Goal: Find specific page/section: Find specific page/section

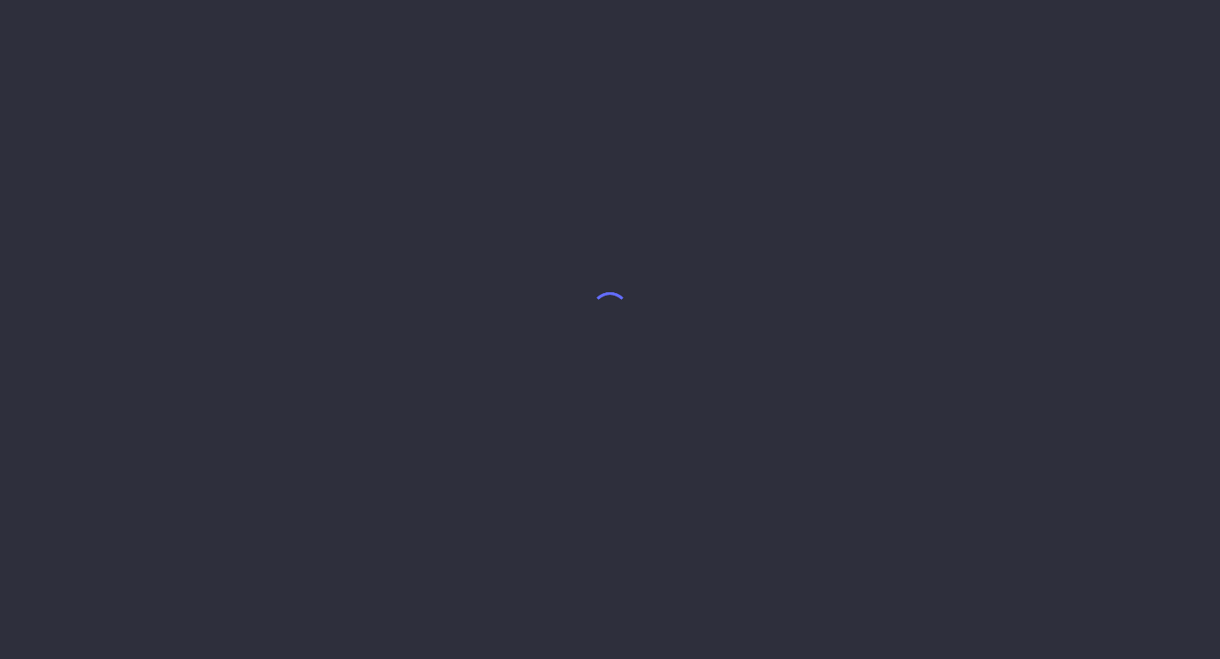
select select "8"
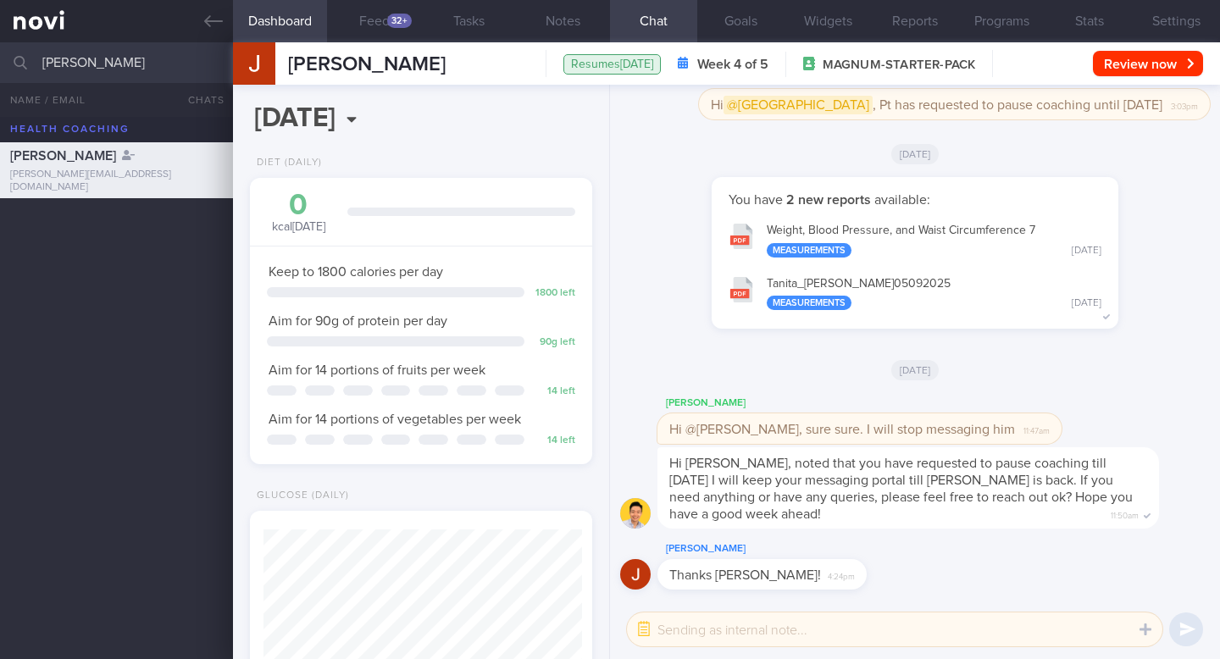
click at [158, 64] on input "[PERSON_NAME]" at bounding box center [610, 62] width 1220 height 41
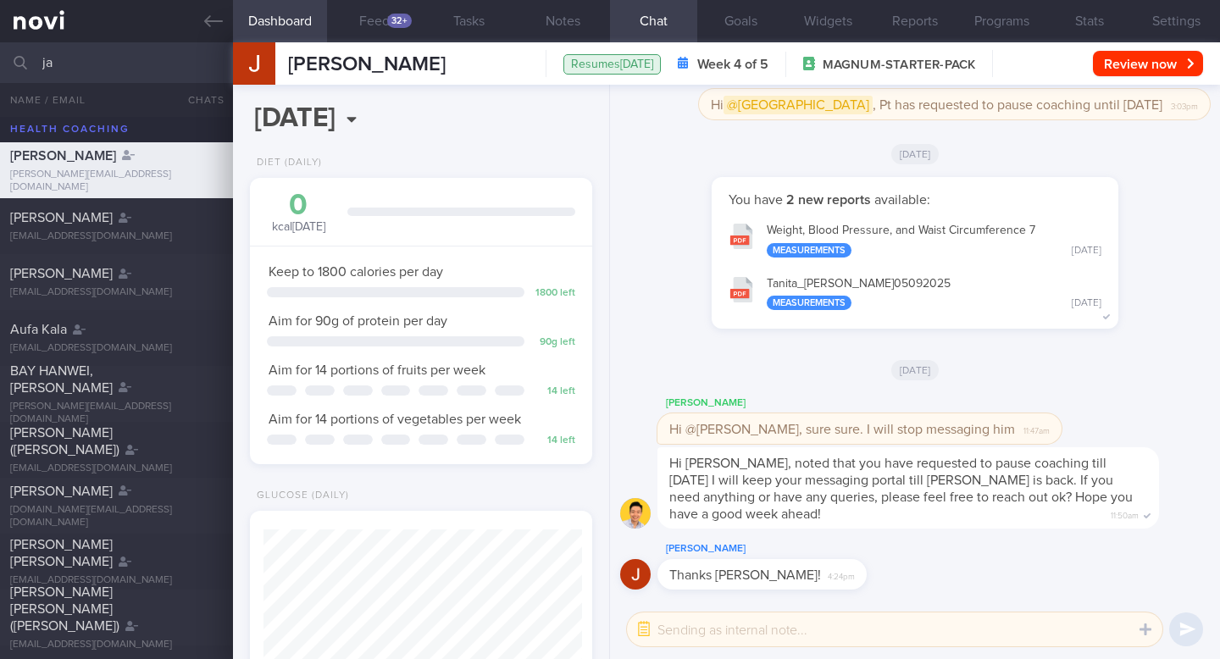
type input "j"
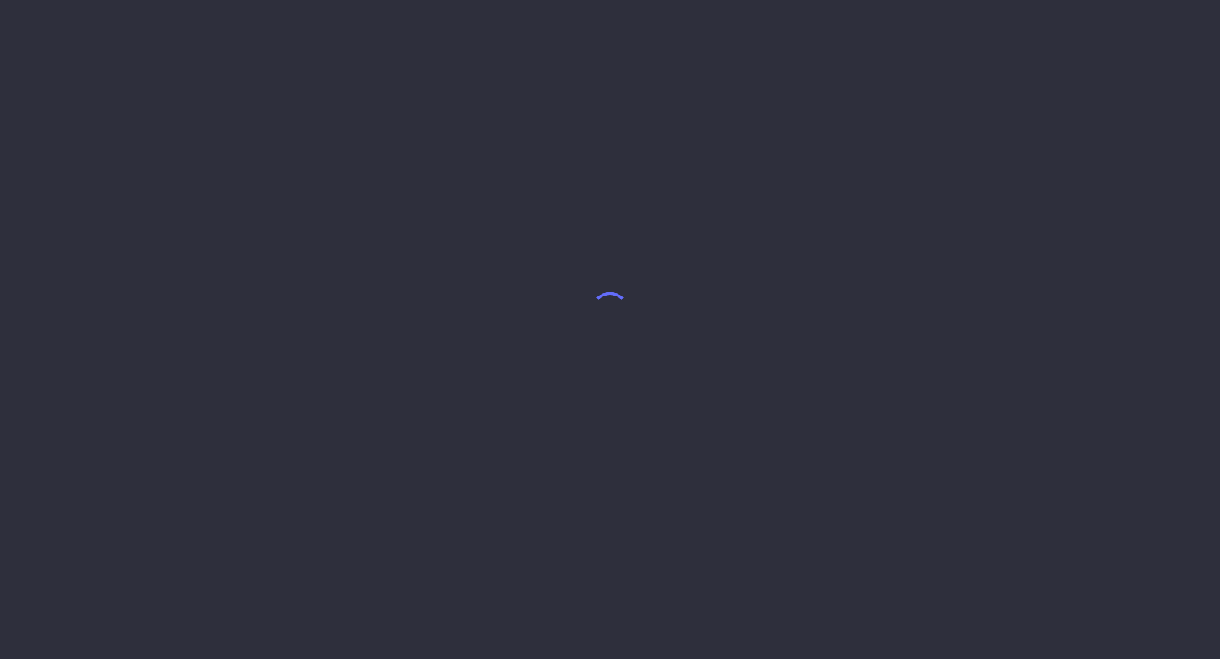
select select "8"
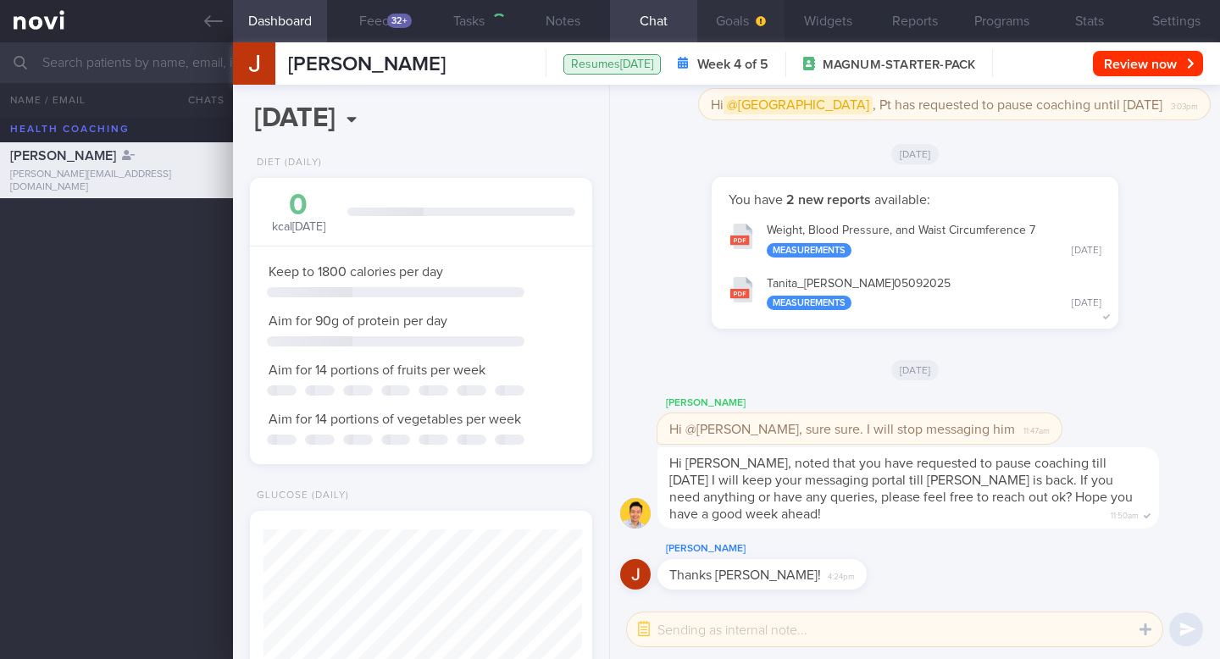
scroll to position [159, 319]
